Goal: Obtain resource: Acquire a specific non-purchased item like information or template

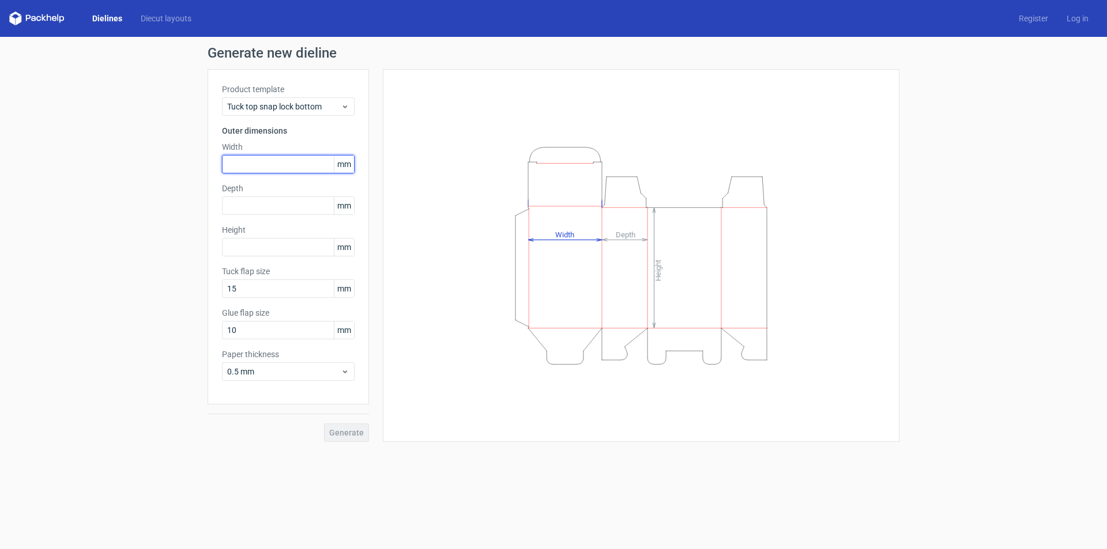
click at [261, 167] on input "text" at bounding box center [288, 164] width 133 height 18
type input "30"
click at [270, 206] on input "text" at bounding box center [288, 206] width 133 height 18
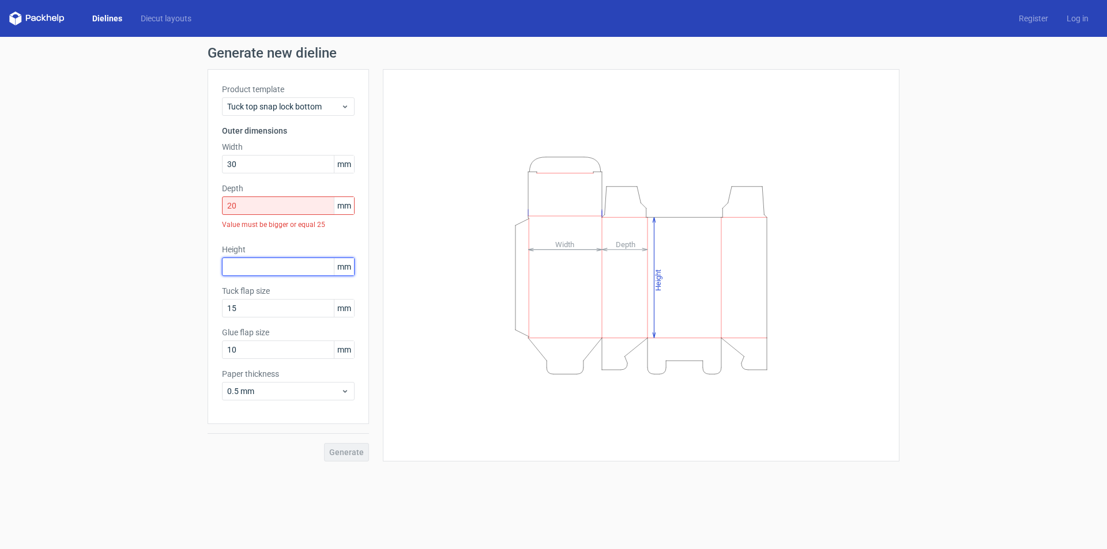
click at [265, 251] on div "Height mm" at bounding box center [288, 260] width 133 height 32
drag, startPoint x: 230, startPoint y: 210, endPoint x: 224, endPoint y: 210, distance: 6.3
click at [224, 210] on input "20" at bounding box center [288, 206] width 133 height 18
click at [250, 248] on div "Height mm" at bounding box center [288, 260] width 133 height 32
drag, startPoint x: 214, startPoint y: 210, endPoint x: 206, endPoint y: 210, distance: 8.1
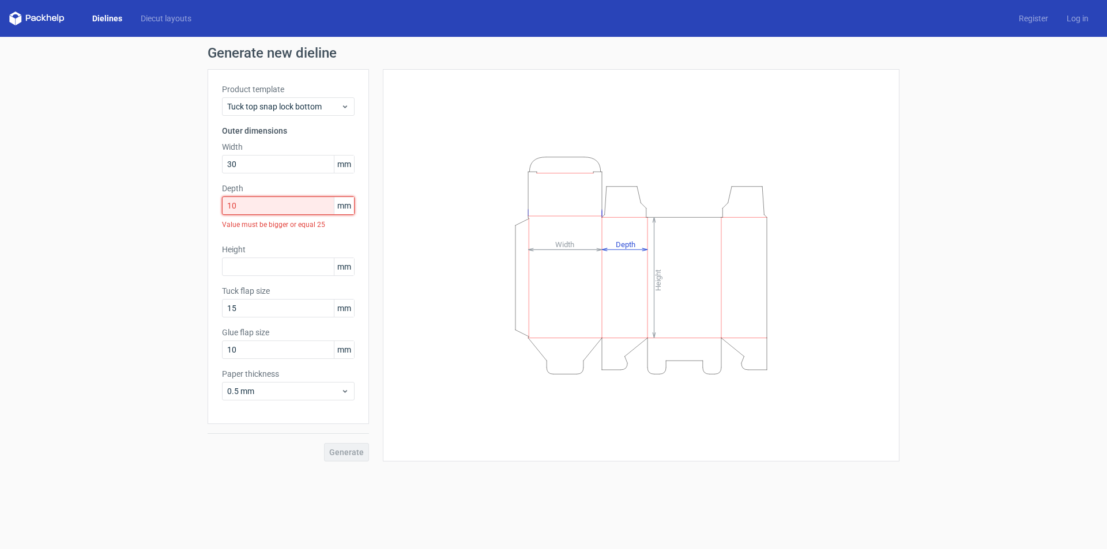
click at [206, 210] on div "Generate new dieline Product template Tuck top snap lock bottom Outer dimension…" at bounding box center [553, 254] width 1107 height 434
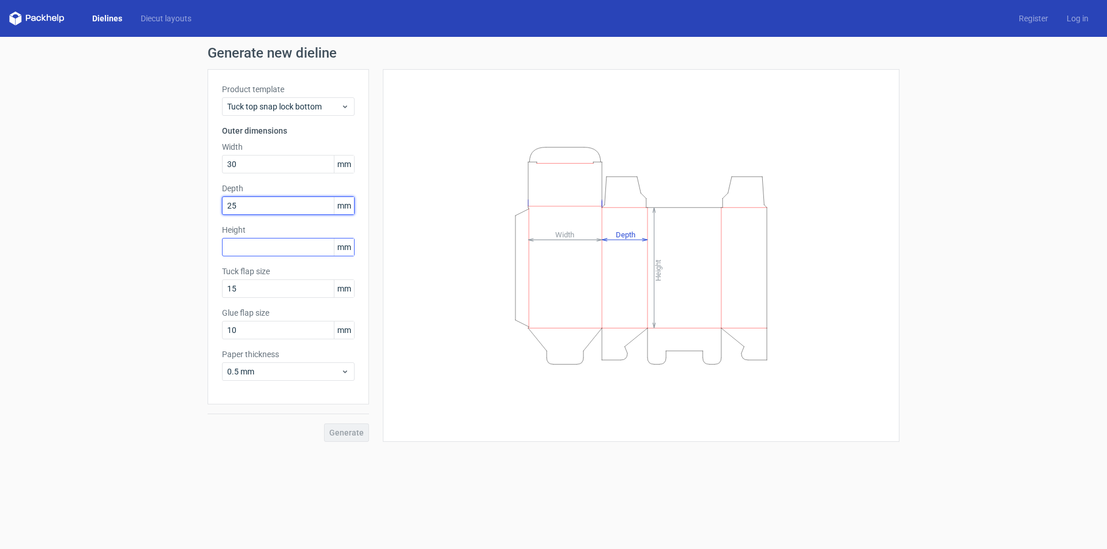
type input "25"
click at [257, 249] on input "text" at bounding box center [288, 247] width 133 height 18
type input "30"
click at [265, 288] on input "15" at bounding box center [288, 289] width 133 height 18
click at [347, 431] on span "Generate" at bounding box center [346, 433] width 35 height 8
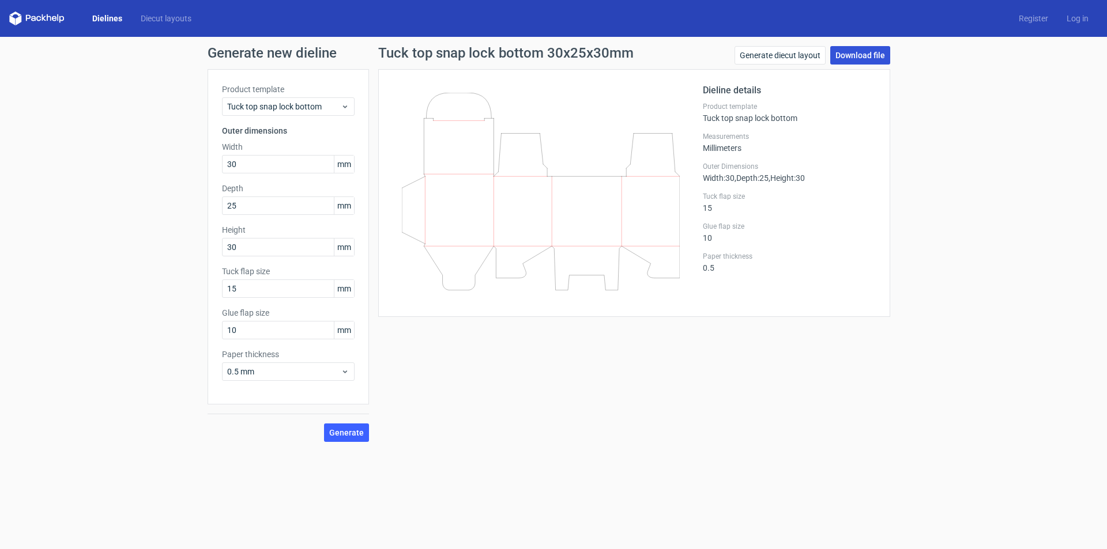
click at [865, 54] on link "Download file" at bounding box center [860, 55] width 60 height 18
click at [346, 103] on icon at bounding box center [345, 106] width 9 height 9
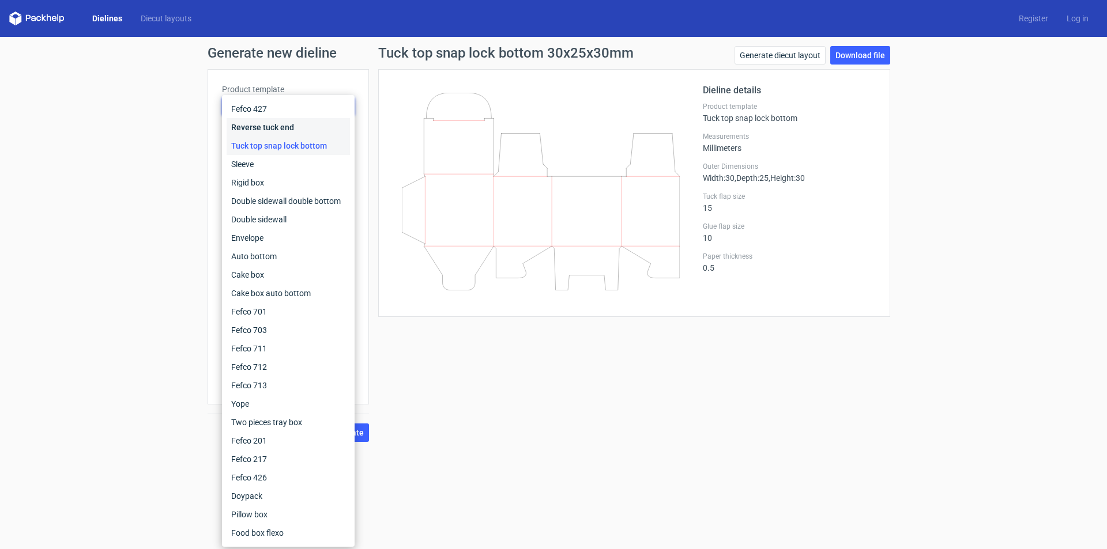
click at [282, 127] on div "Reverse tuck end" at bounding box center [288, 127] width 123 height 18
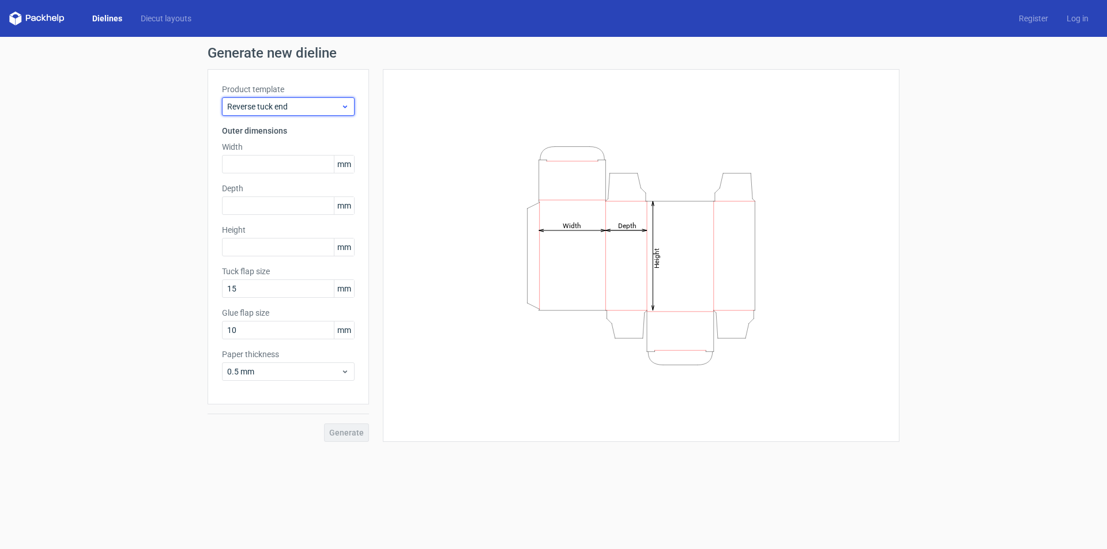
click at [340, 104] on span "Reverse tuck end" at bounding box center [284, 107] width 114 height 12
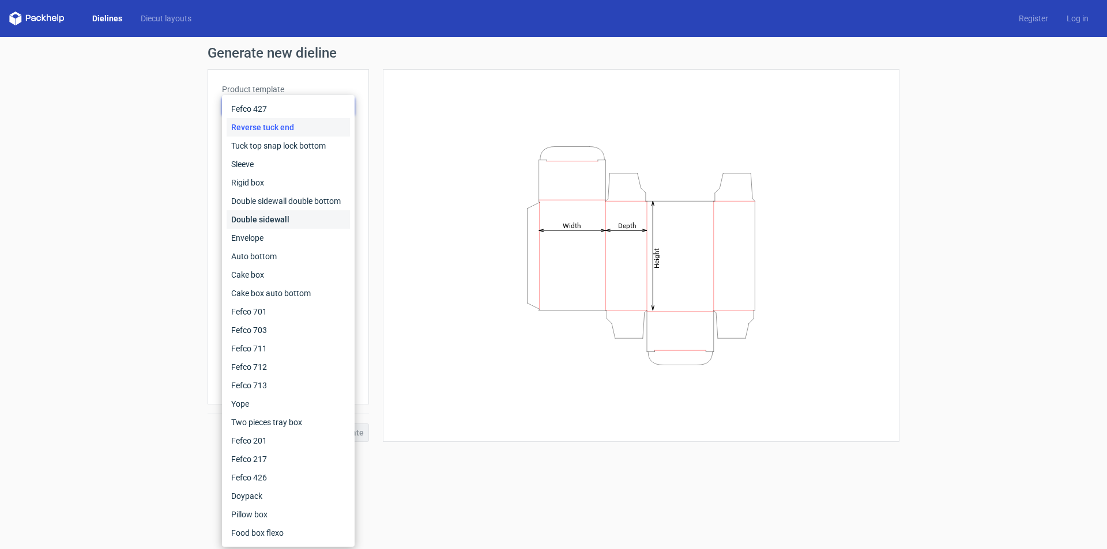
click at [281, 214] on div "Double sidewall" at bounding box center [288, 219] width 123 height 18
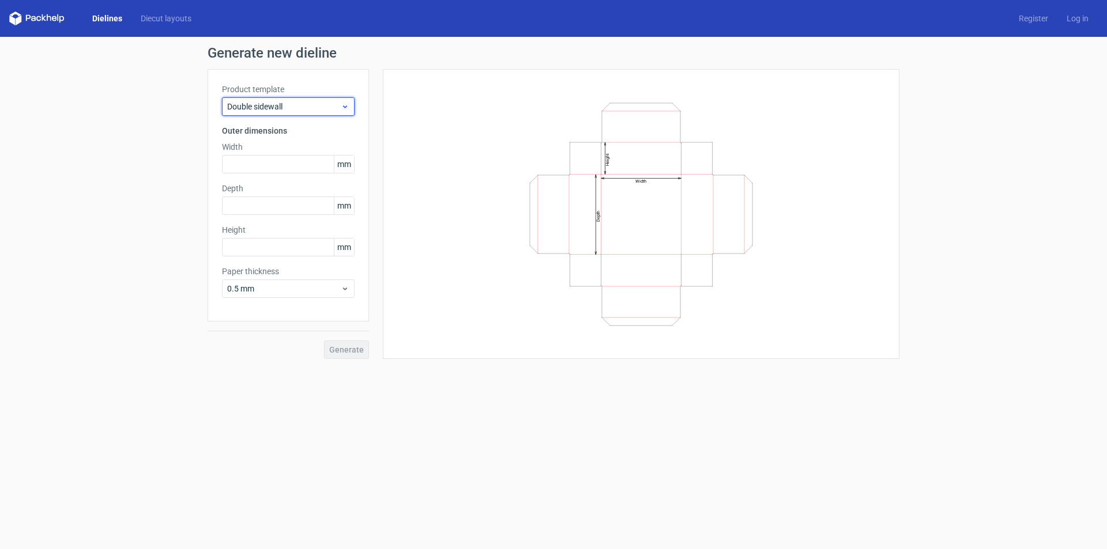
click at [346, 108] on icon at bounding box center [345, 106] width 9 height 9
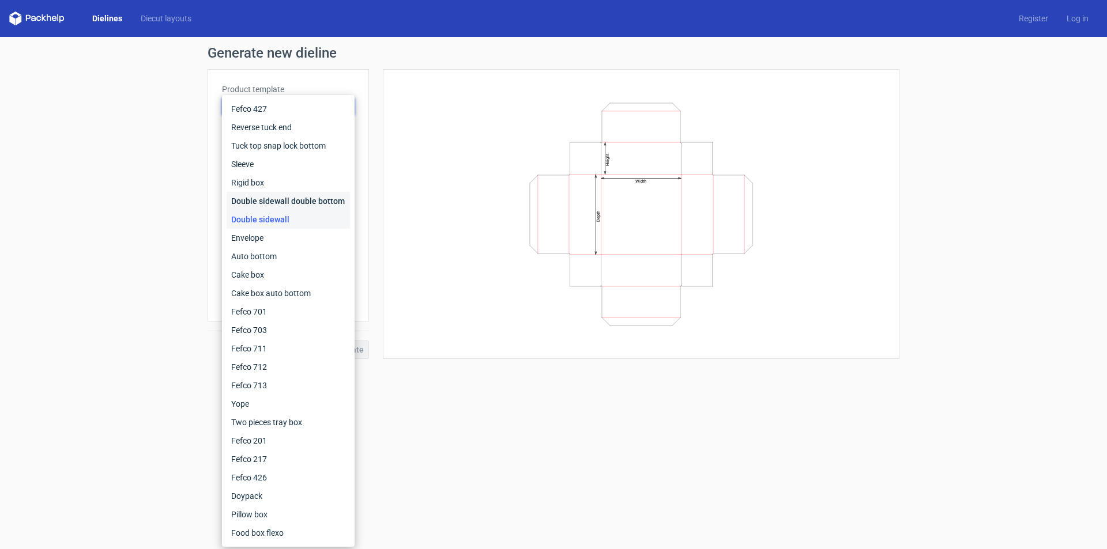
click at [273, 201] on div "Double sidewall double bottom" at bounding box center [288, 201] width 123 height 18
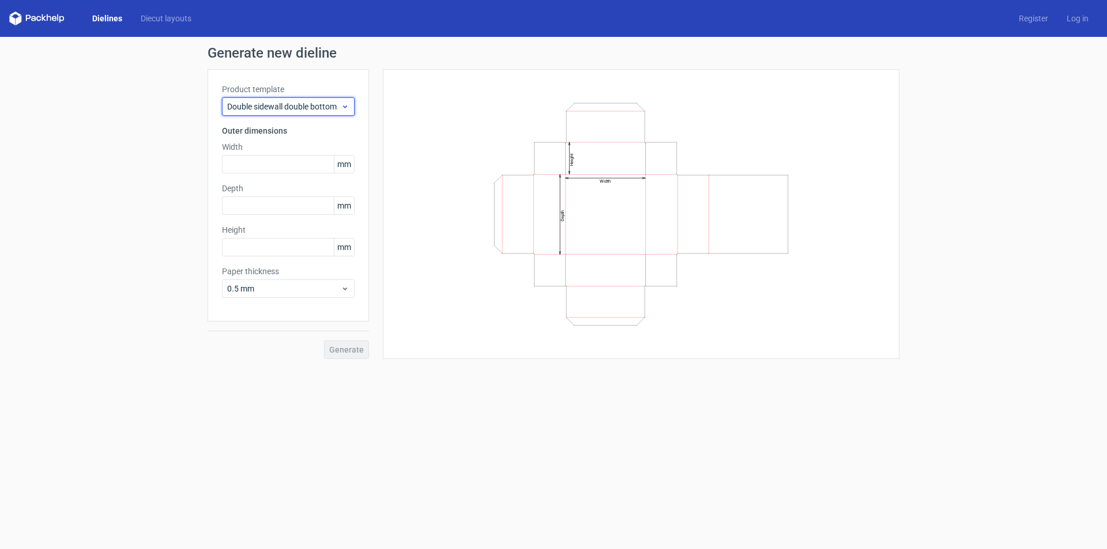
click at [348, 103] on icon at bounding box center [345, 106] width 9 height 9
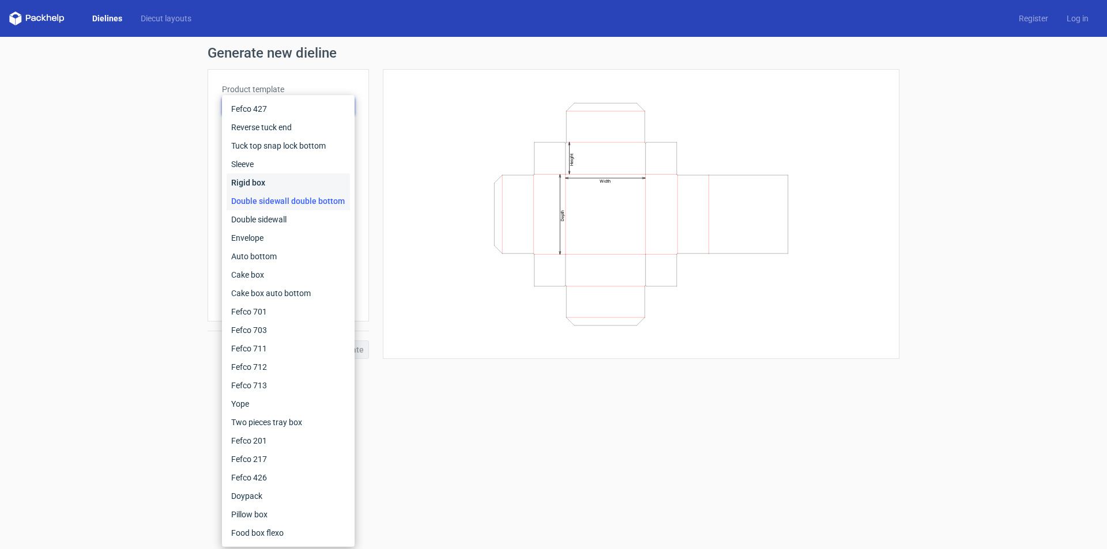
click at [258, 180] on div "Rigid box" at bounding box center [288, 183] width 123 height 18
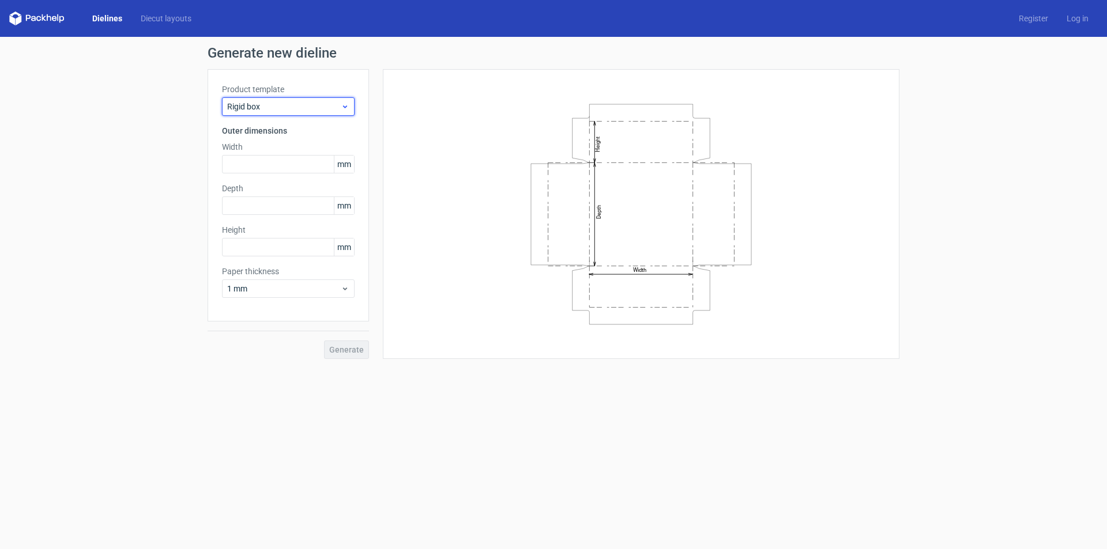
click at [345, 105] on icon at bounding box center [345, 106] width 9 height 9
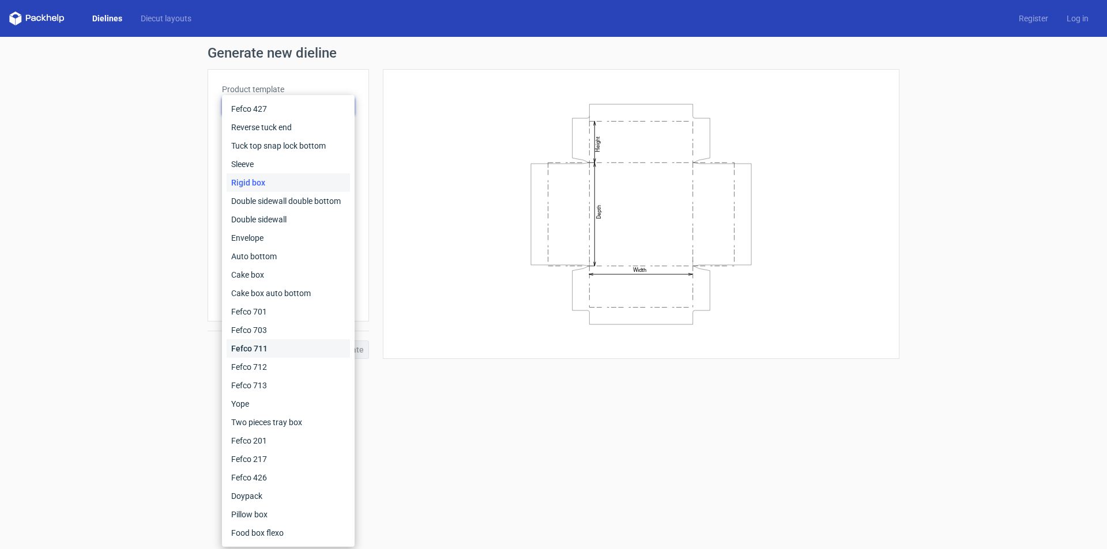
click at [261, 351] on div "Fefco 711" at bounding box center [288, 349] width 123 height 18
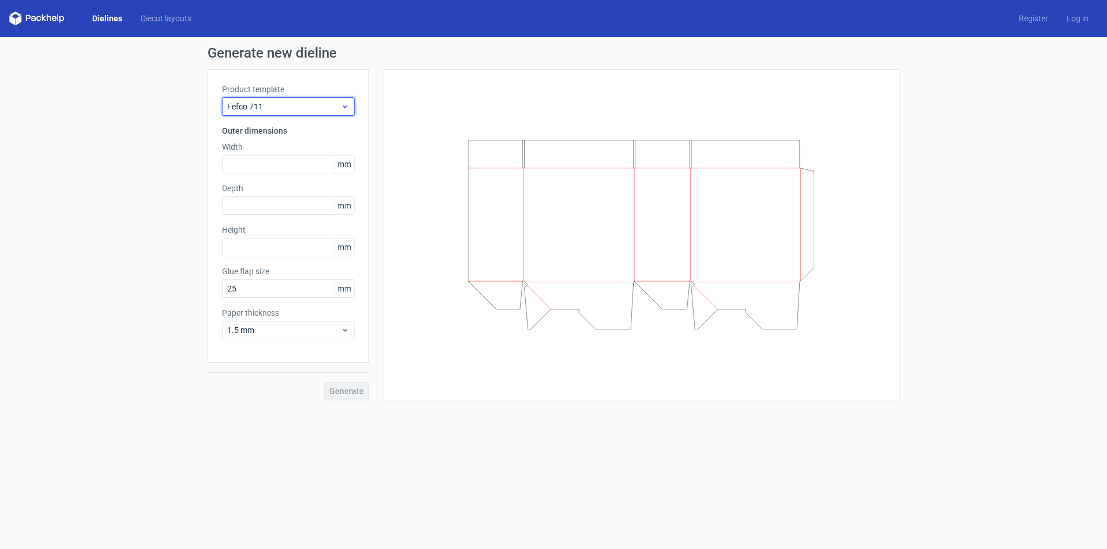
click at [346, 105] on icon at bounding box center [345, 106] width 9 height 9
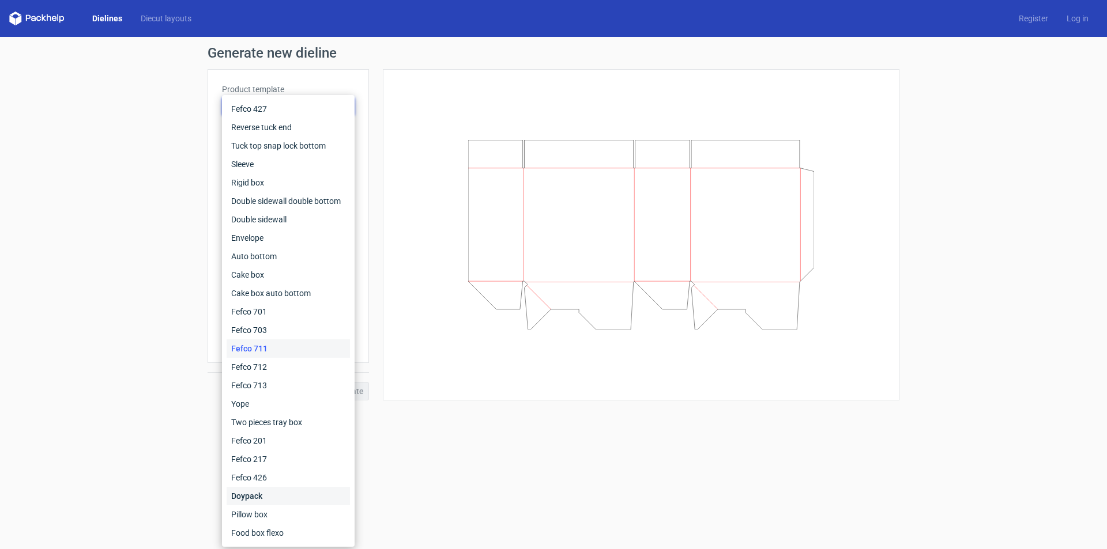
click at [260, 497] on div "Doypack" at bounding box center [288, 496] width 123 height 18
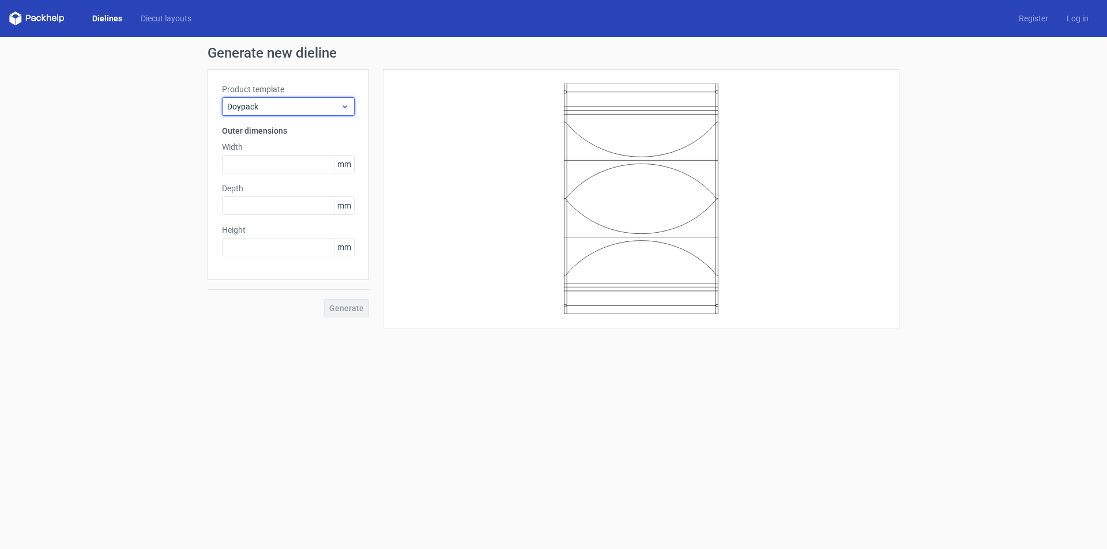
click at [341, 107] on icon at bounding box center [345, 106] width 9 height 9
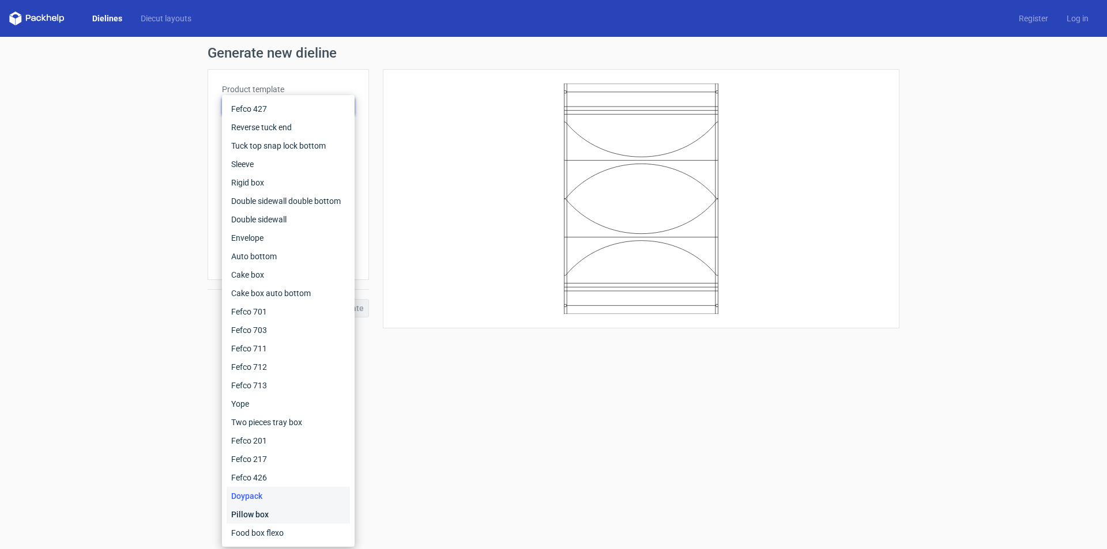
click at [262, 514] on div "Pillow box" at bounding box center [288, 515] width 123 height 18
